Goal: Check status: Check status

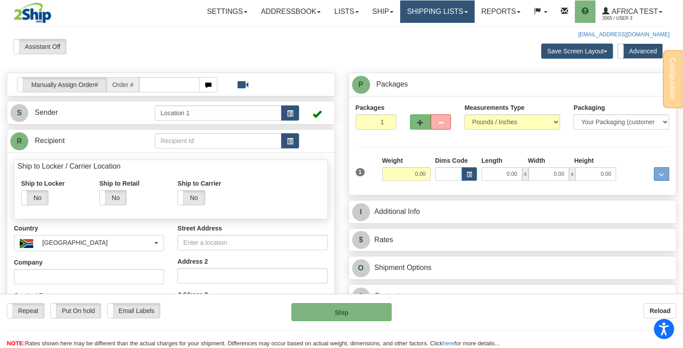
click at [436, 15] on link "Shipping lists" at bounding box center [437, 11] width 74 height 22
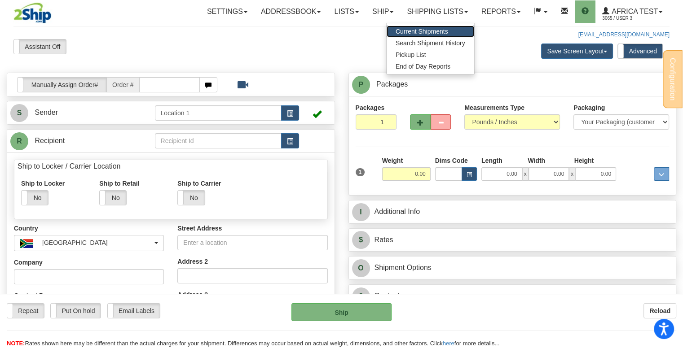
click at [420, 32] on span "Current Shipments" at bounding box center [422, 31] width 53 height 7
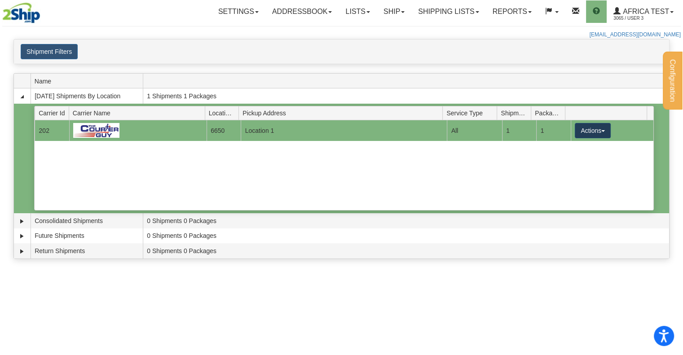
click at [584, 125] on button "Actions" at bounding box center [593, 130] width 36 height 15
click at [564, 145] on span "Details" at bounding box center [559, 147] width 24 height 6
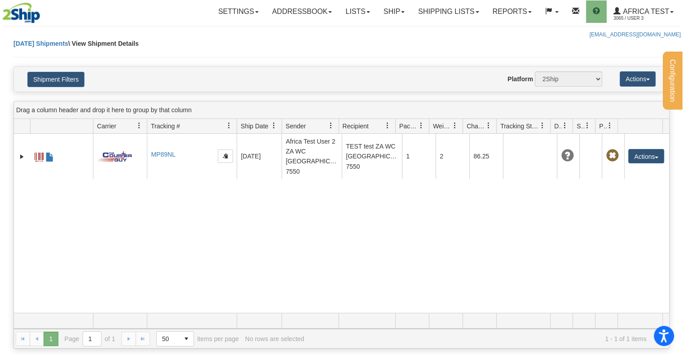
click at [189, 262] on div "8565893 3065 MP89NL MP89NL [DATE] [DATE] 10:00:07 Africa Test User 2 ZA WC [GEO…" at bounding box center [341, 223] width 655 height 179
